Goal: Transaction & Acquisition: Purchase product/service

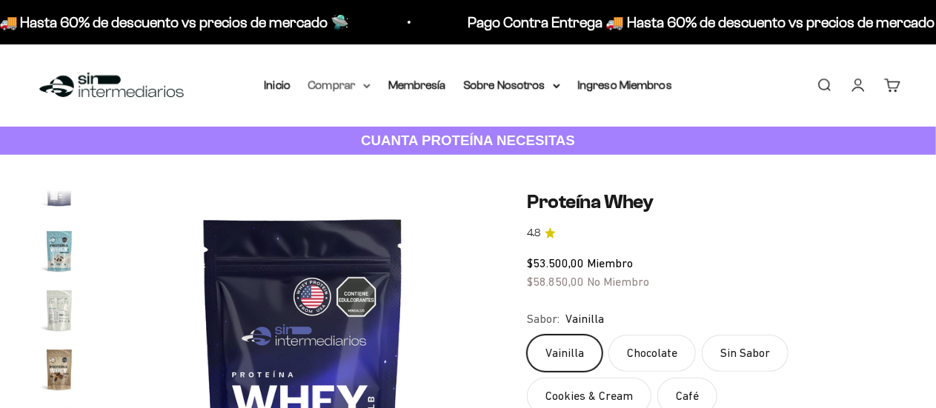
scroll to position [0, 6493]
click at [357, 79] on summary "Comprar" at bounding box center [339, 85] width 62 height 19
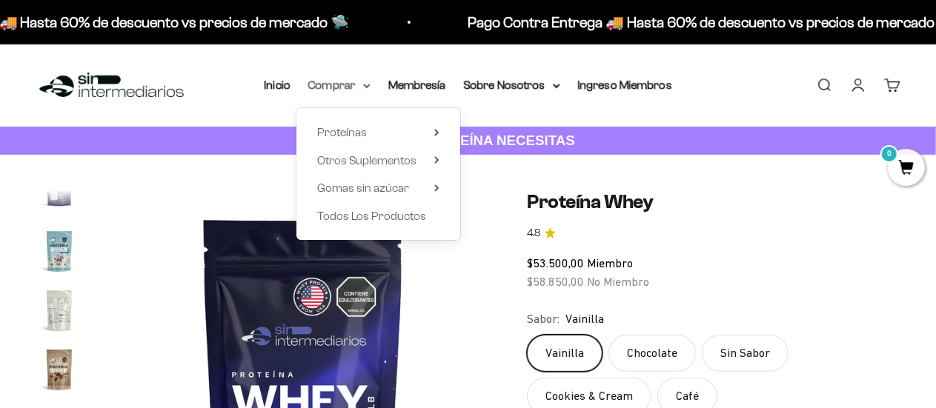
scroll to position [0, 0]
click at [364, 125] on span "Proteínas" at bounding box center [342, 132] width 50 height 19
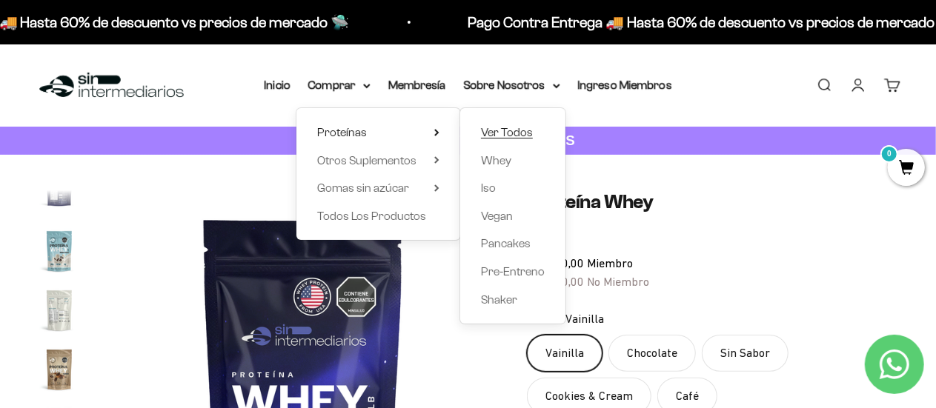
click at [519, 132] on span "Ver Todos" at bounding box center [507, 132] width 52 height 13
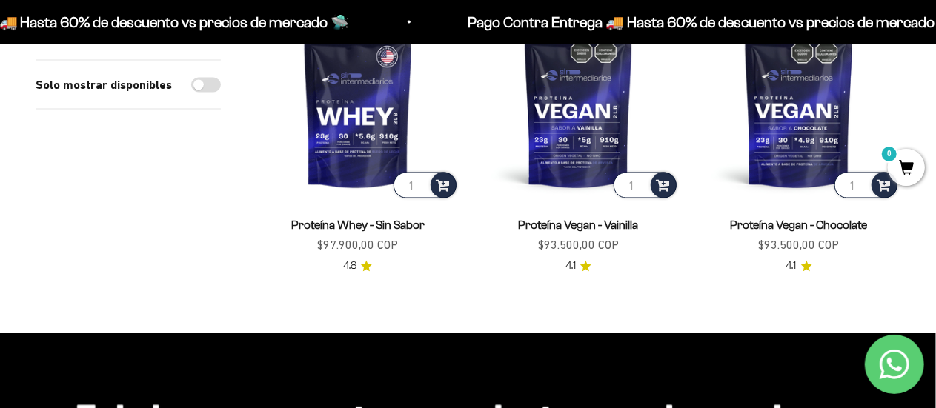
scroll to position [1227, 0]
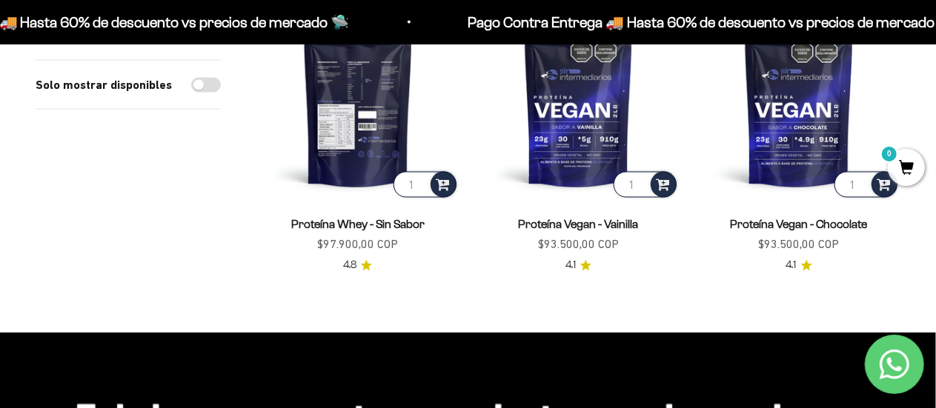
click at [360, 170] on img at bounding box center [357, 100] width 203 height 203
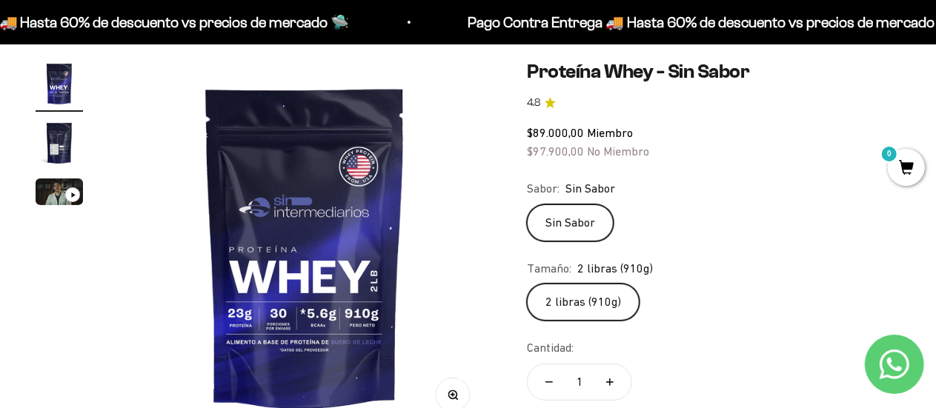
click at [62, 162] on img "Ir al artículo 2" at bounding box center [59, 142] width 47 height 47
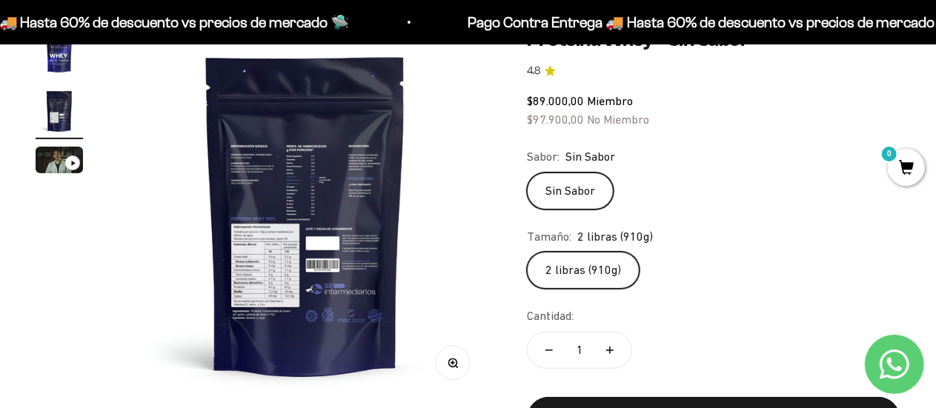
scroll to position [161, 0]
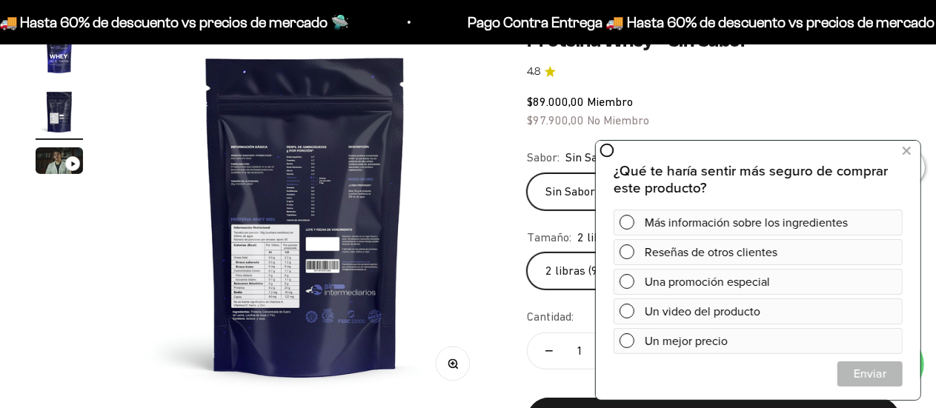
click at [471, 268] on img at bounding box center [305, 215] width 373 height 373
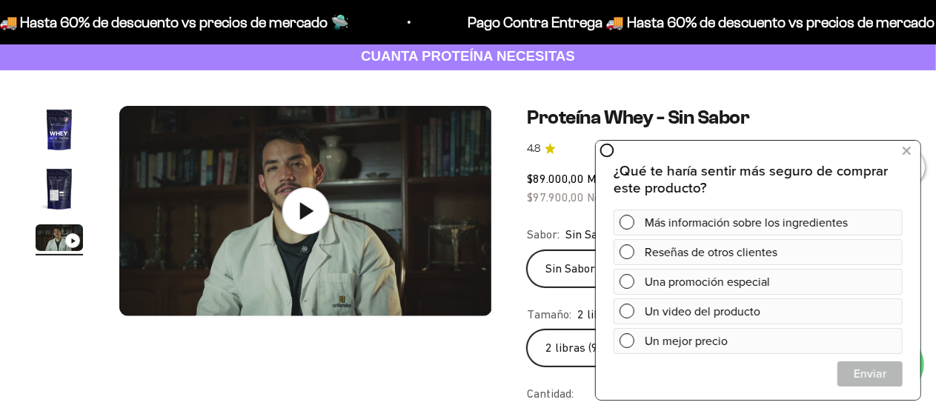
scroll to position [81, 0]
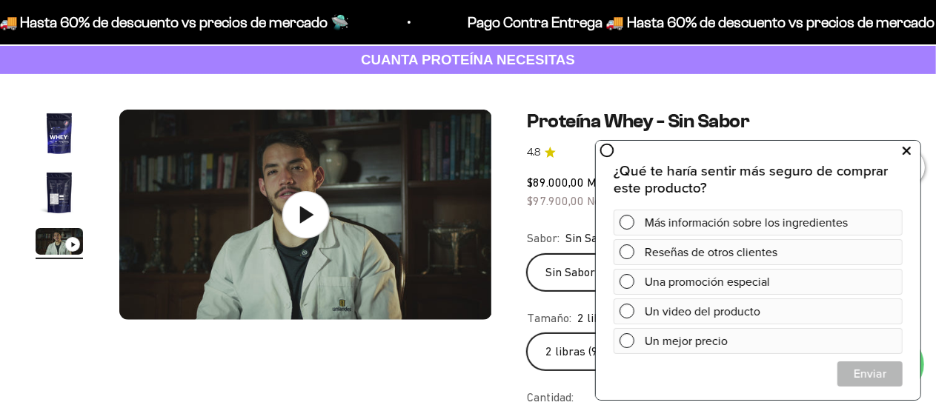
click at [907, 146] on icon at bounding box center [906, 150] width 8 height 19
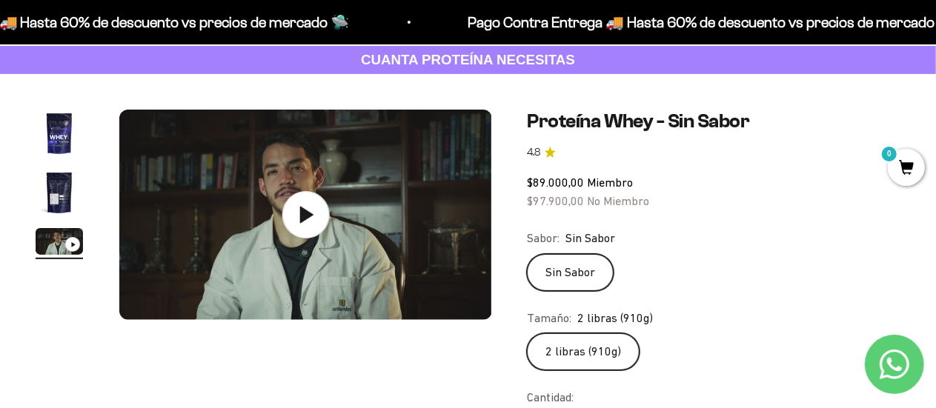
click at [56, 177] on img "Ir al artículo 2" at bounding box center [59, 192] width 47 height 47
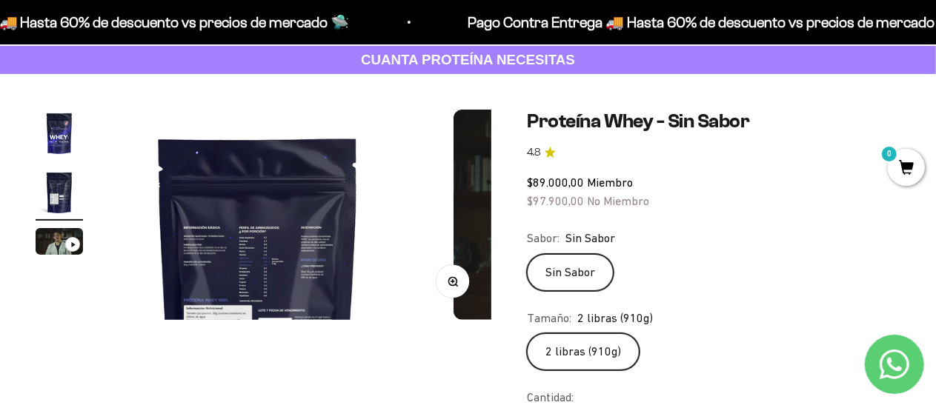
scroll to position [0, 381]
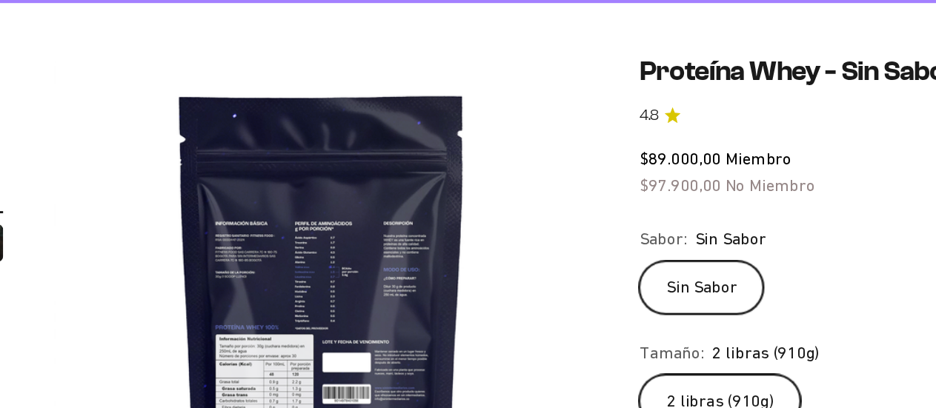
click at [270, 249] on img at bounding box center [305, 296] width 373 height 373
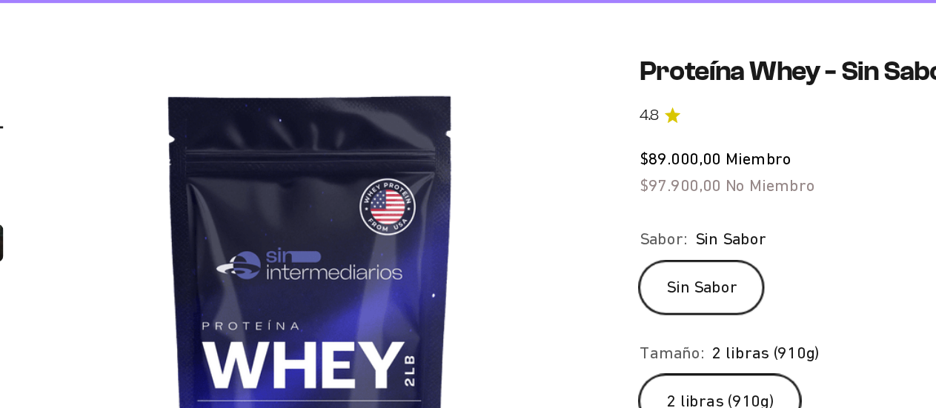
scroll to position [0, 0]
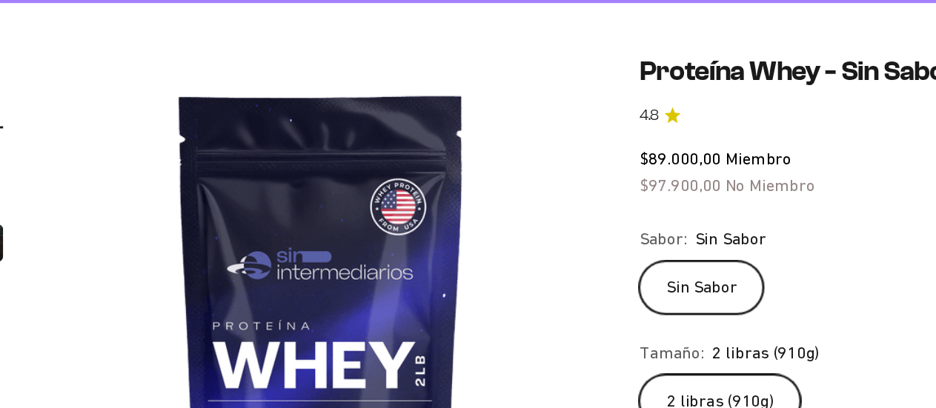
click at [270, 249] on img at bounding box center [305, 296] width 373 height 373
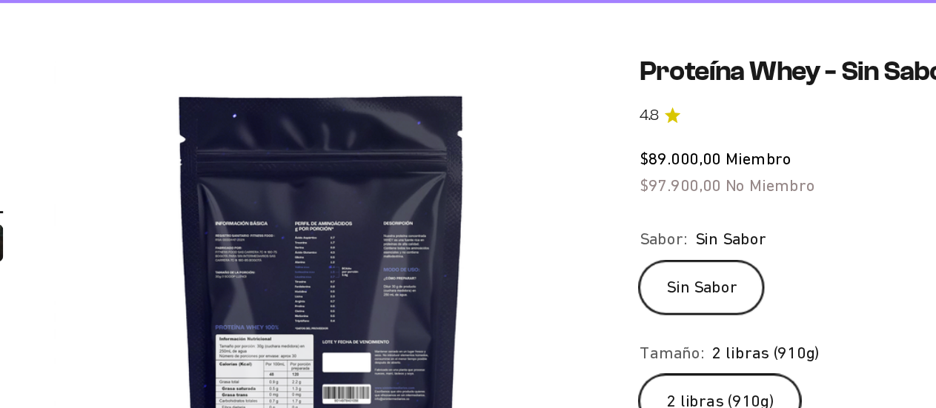
scroll to position [81, 0]
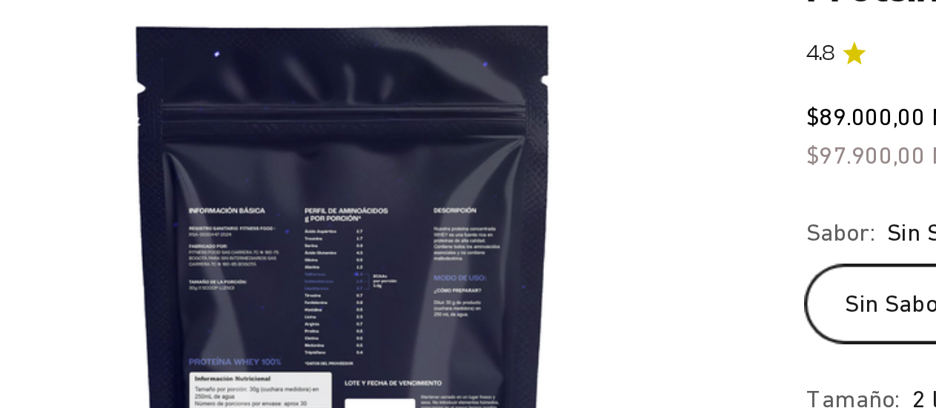
click at [270, 249] on img at bounding box center [305, 296] width 373 height 373
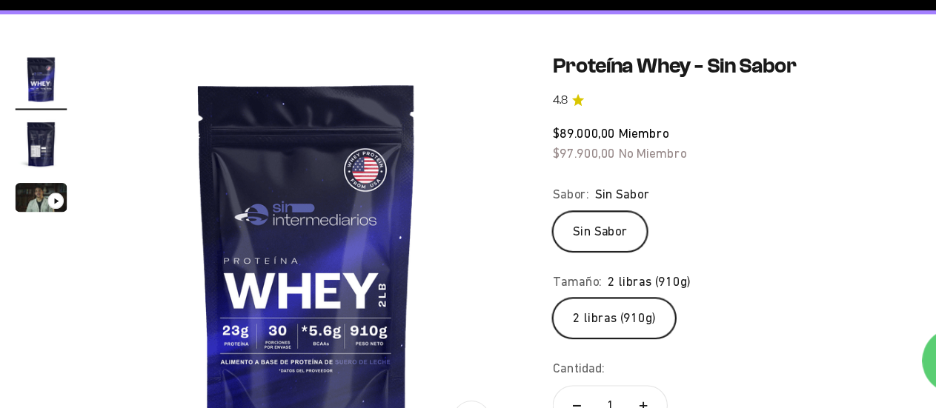
scroll to position [0, 0]
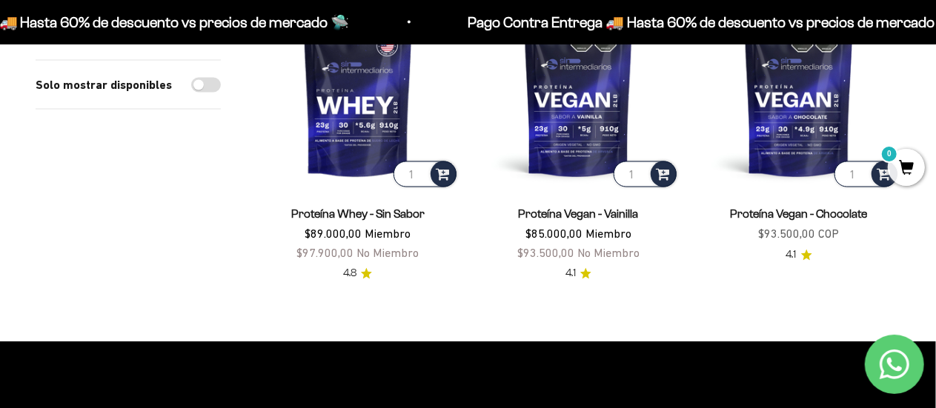
scroll to position [1238, 0]
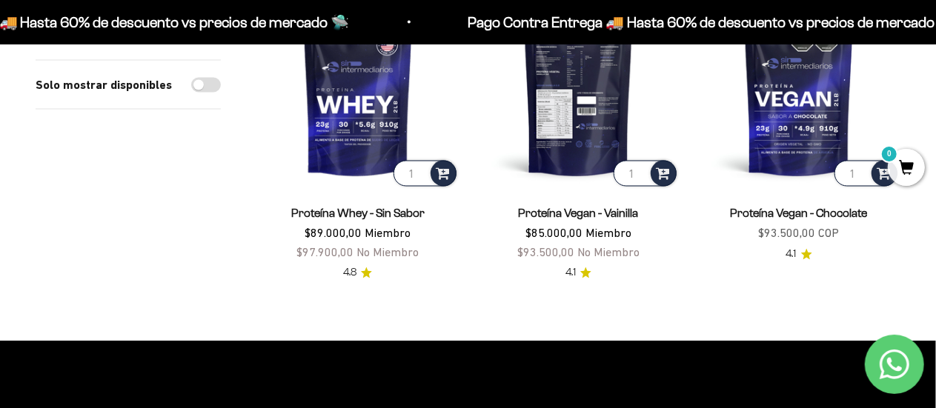
click at [590, 123] on img at bounding box center [578, 88] width 203 height 203
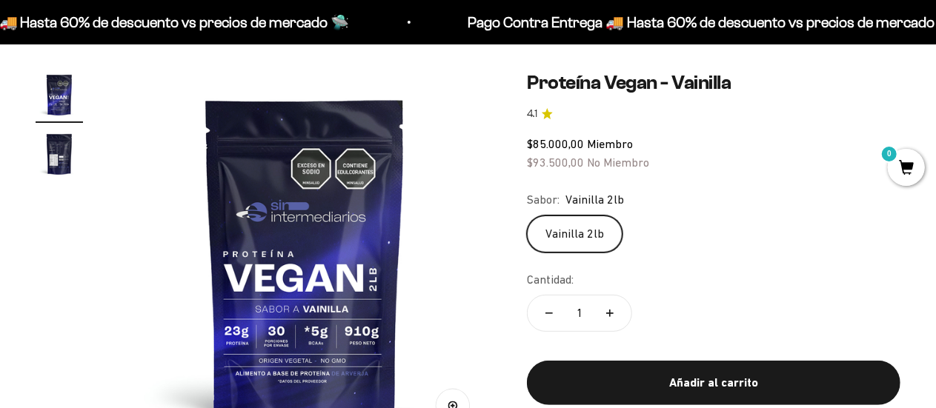
scroll to position [120, 0]
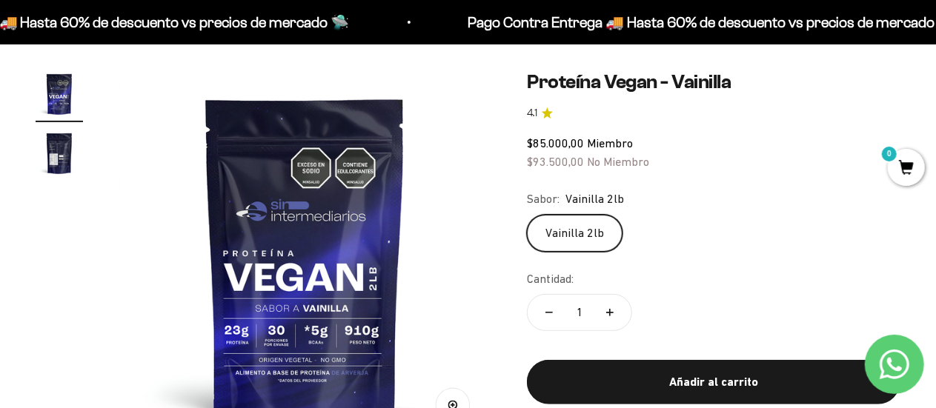
click at [53, 164] on img "Ir al artículo 2" at bounding box center [59, 153] width 47 height 47
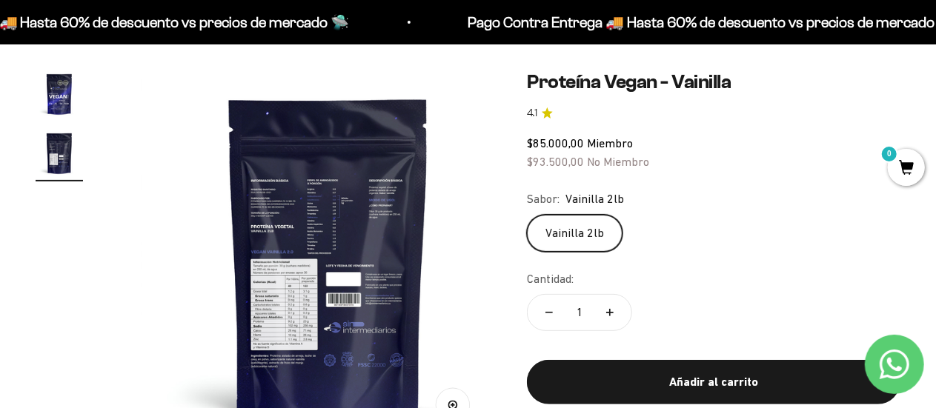
scroll to position [0, 381]
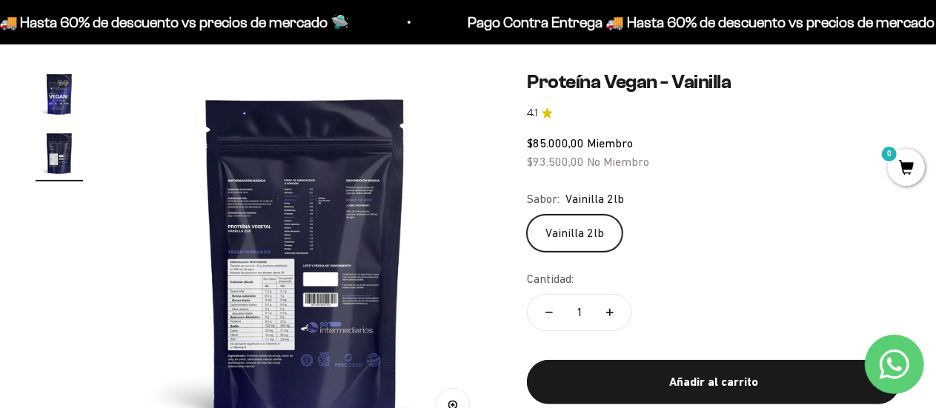
click at [251, 231] on img at bounding box center [305, 256] width 373 height 373
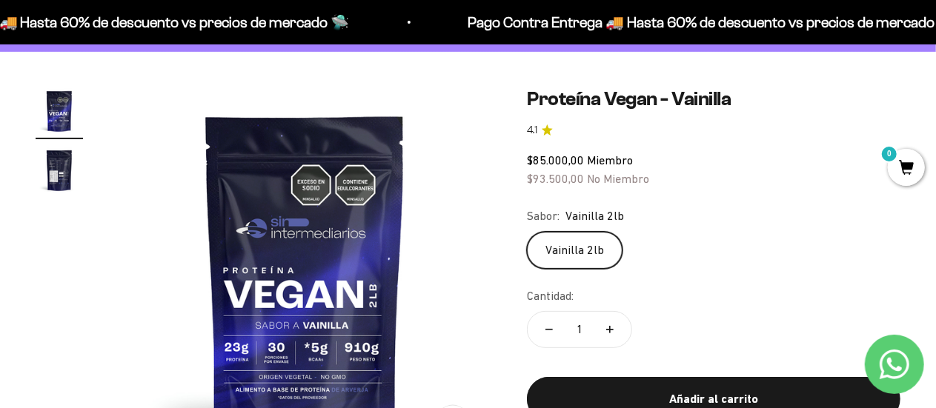
scroll to position [101, 0]
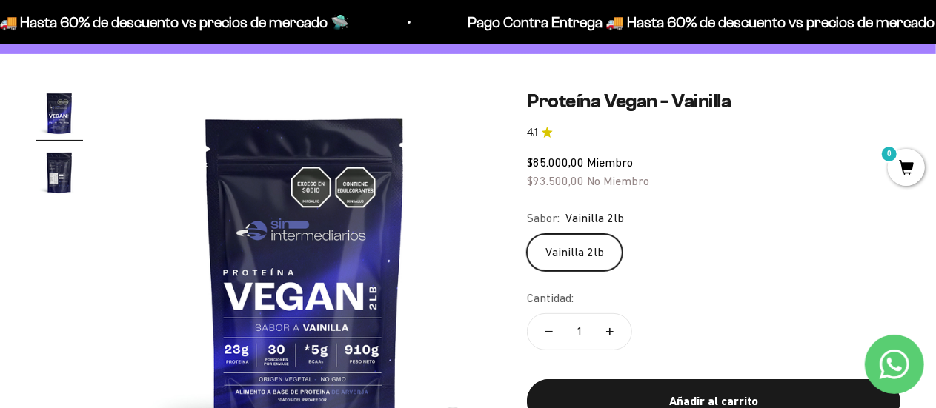
click at [60, 165] on img "Ir al artículo 2" at bounding box center [59, 172] width 47 height 47
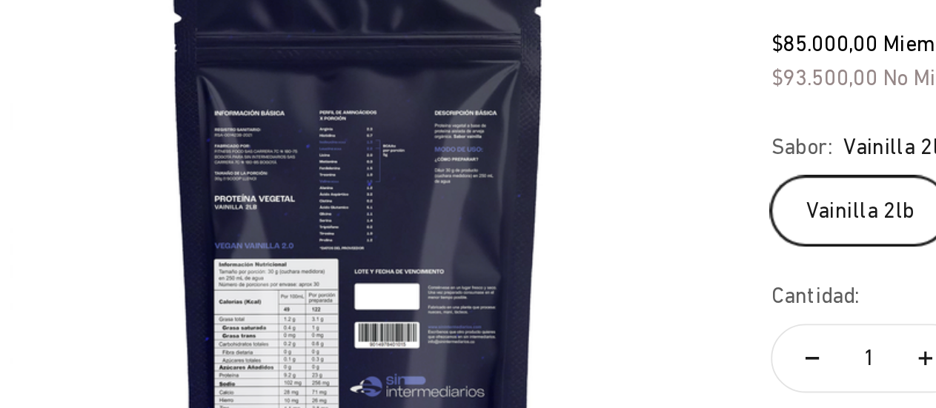
scroll to position [100, 0]
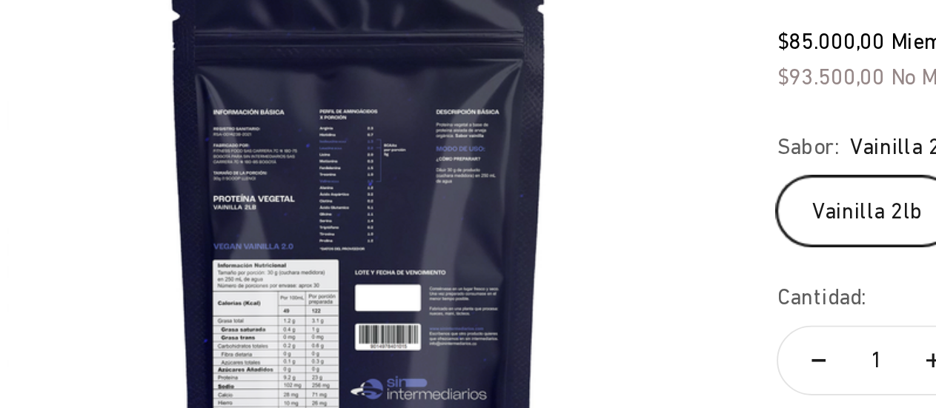
click at [306, 269] on img at bounding box center [305, 276] width 373 height 373
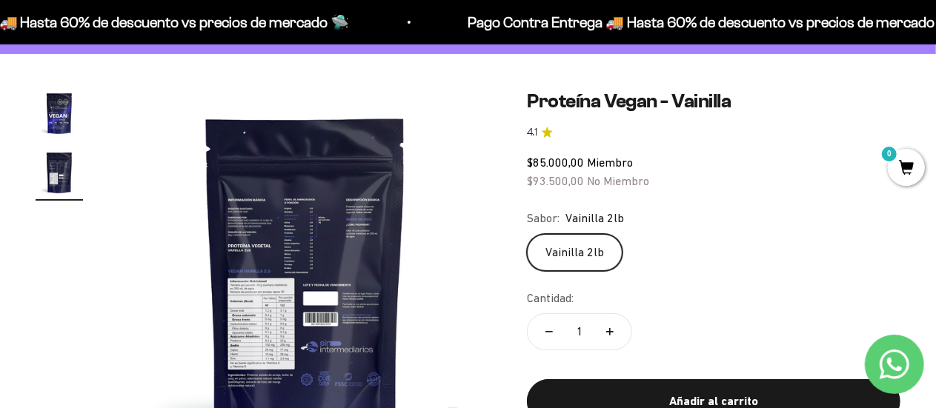
click at [151, 268] on img at bounding box center [305, 276] width 373 height 373
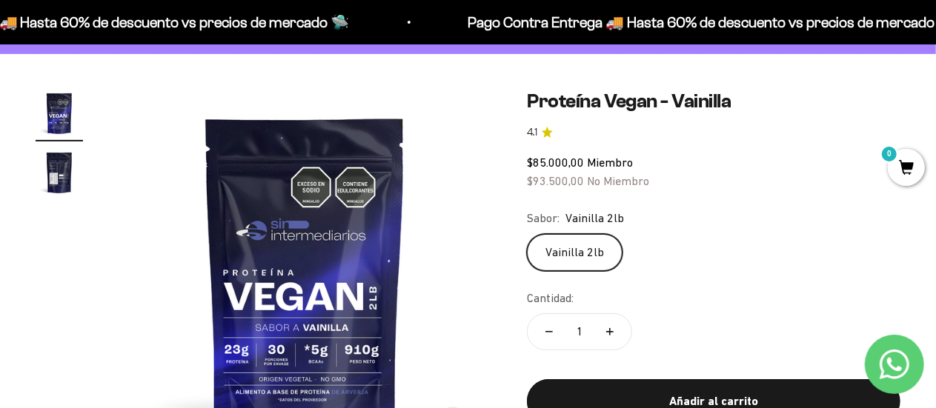
scroll to position [0, 0]
click at [401, 227] on img at bounding box center [305, 276] width 373 height 373
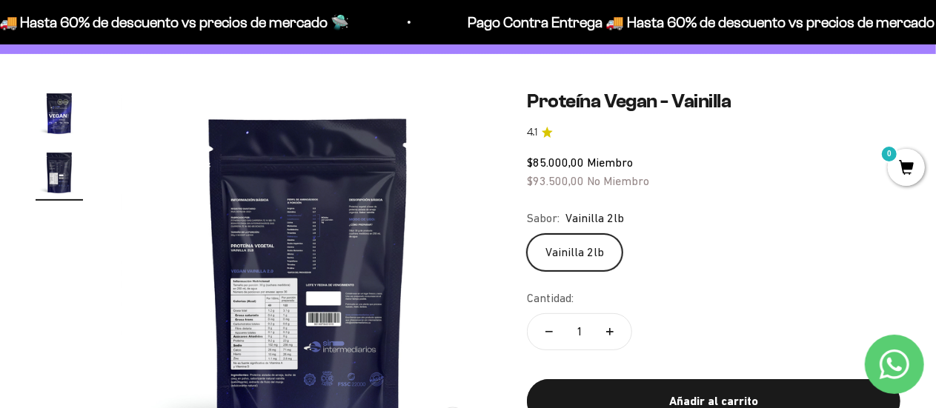
scroll to position [0, 381]
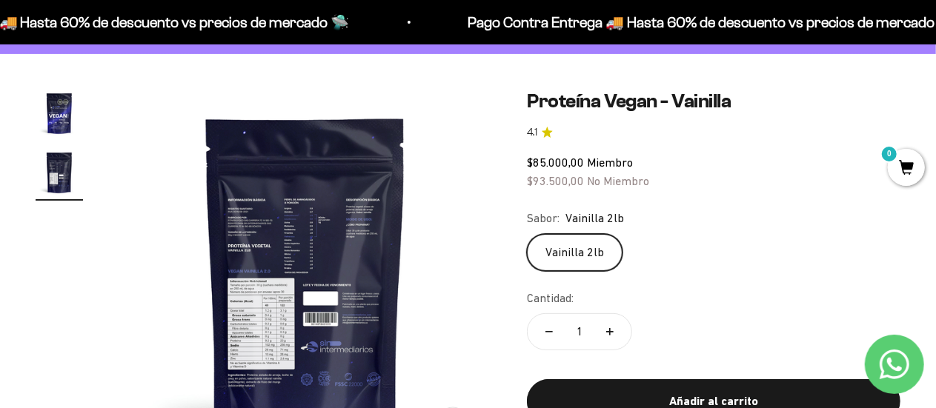
click at [364, 217] on img at bounding box center [305, 276] width 373 height 373
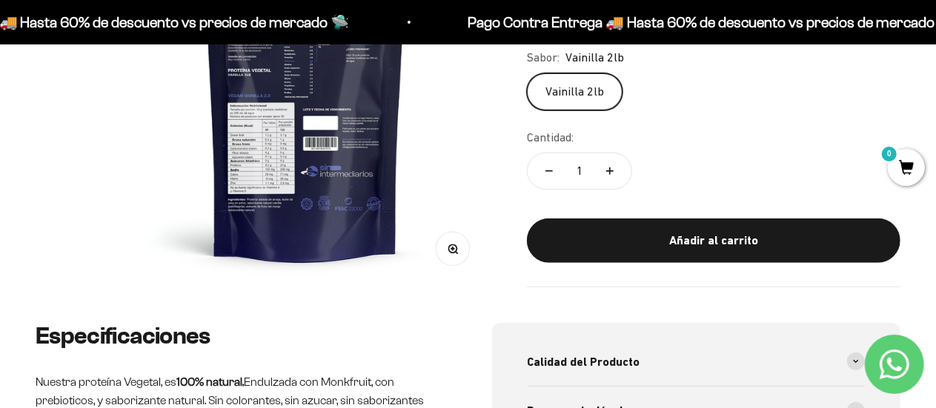
scroll to position [270, 0]
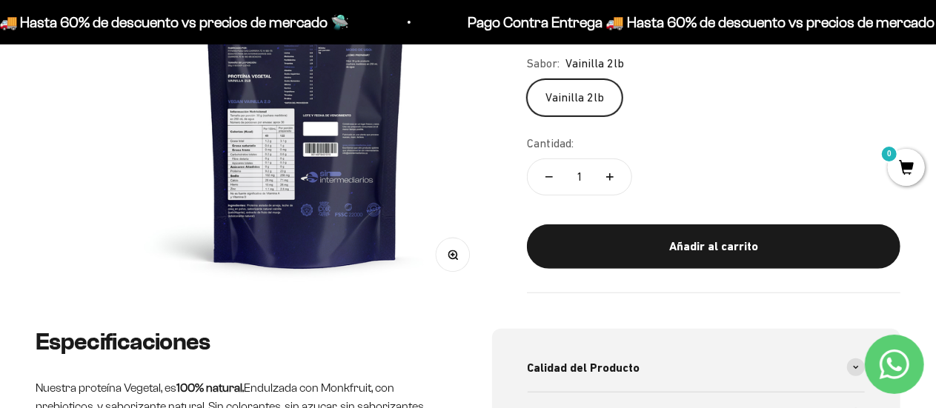
click at [451, 250] on circle "button" at bounding box center [453, 254] width 8 height 8
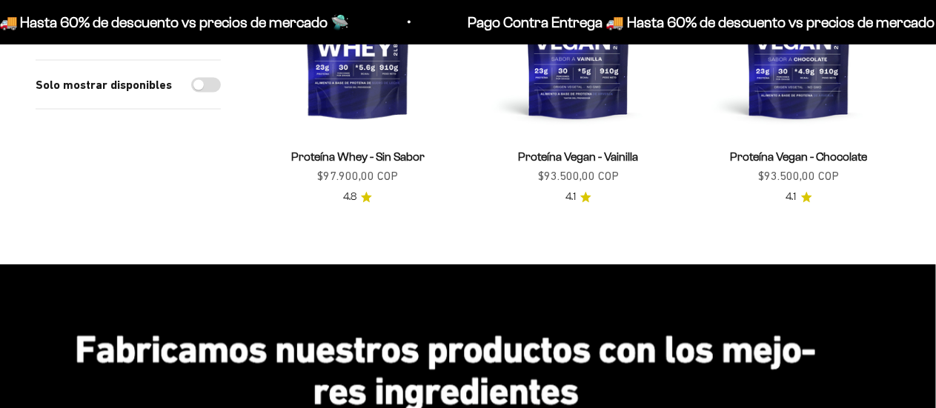
scroll to position [1238, 0]
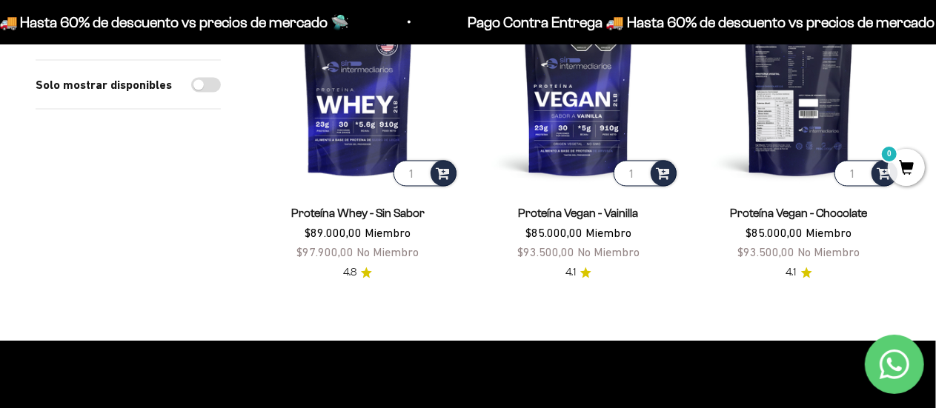
click at [791, 155] on img at bounding box center [798, 88] width 203 height 203
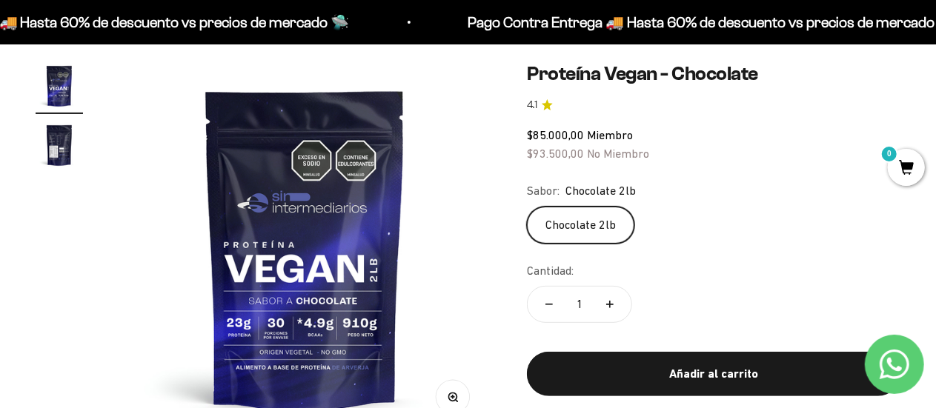
scroll to position [129, 0]
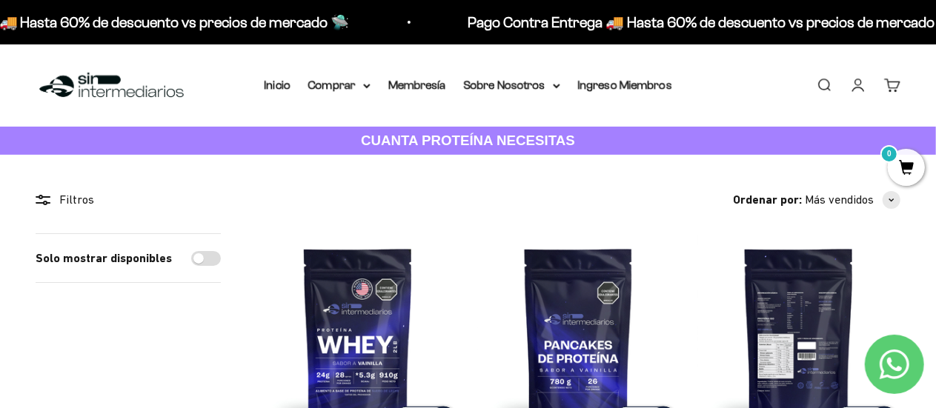
click at [816, 279] on img at bounding box center [798, 334] width 203 height 203
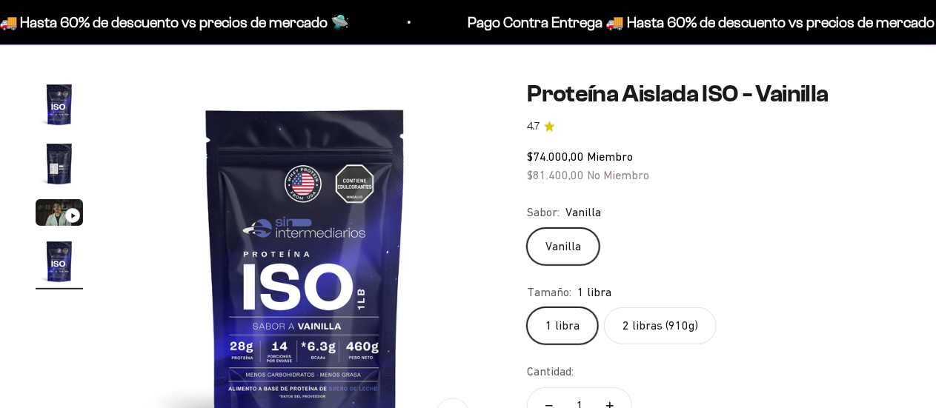
click at [653, 328] on label "2 libras (910g)" at bounding box center [660, 325] width 113 height 37
click at [527, 307] on input "2 libras (910g)" at bounding box center [526, 307] width 1 height 1
